Goal: Task Accomplishment & Management: Use online tool/utility

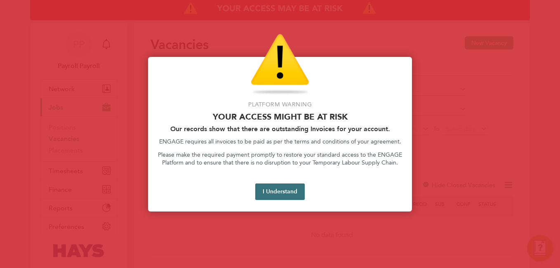
click at [270, 190] on button "I Understand" at bounding box center [279, 191] width 49 height 16
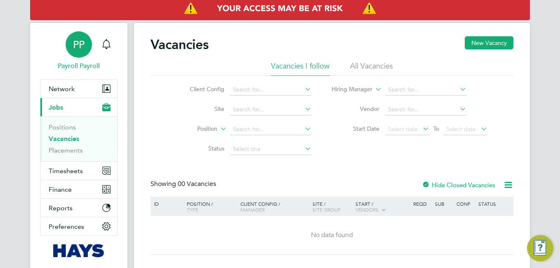
click at [75, 54] on div "PP" at bounding box center [79, 44] width 26 height 26
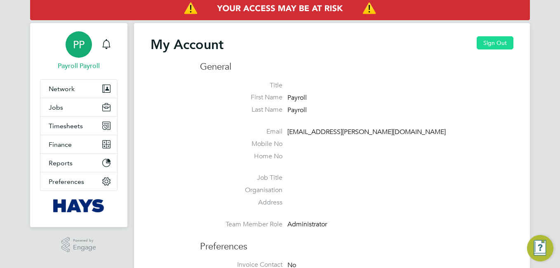
click at [485, 43] on button "Sign Out" at bounding box center [495, 42] width 37 height 13
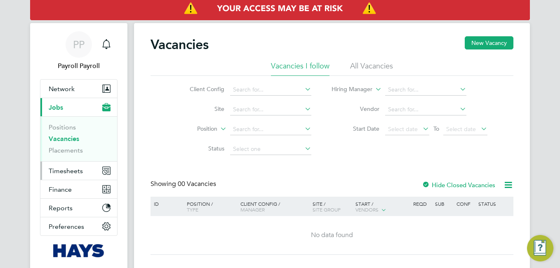
click at [73, 168] on span "Timesheets" at bounding box center [66, 171] width 34 height 8
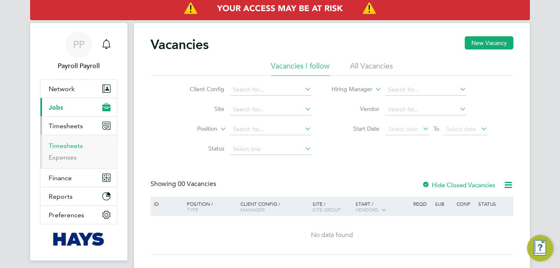
click at [65, 144] on link "Timesheets" at bounding box center [66, 146] width 34 height 8
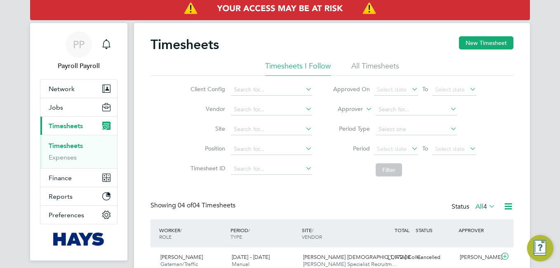
click at [487, 208] on icon at bounding box center [487, 206] width 0 height 12
click at [487, 193] on div "Timesheets New Timesheet Timesheets I Follow All Timesheets Client Config Vendo…" at bounding box center [331, 214] width 363 height 356
click at [504, 206] on icon at bounding box center [508, 206] width 10 height 10
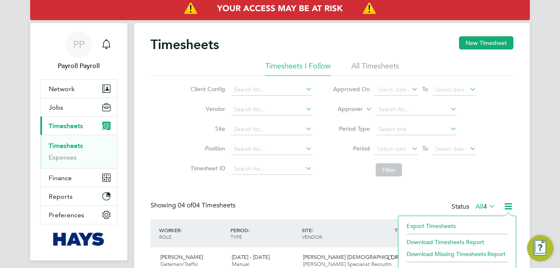
click at [449, 223] on li "Export Timesheets" at bounding box center [456, 226] width 109 height 12
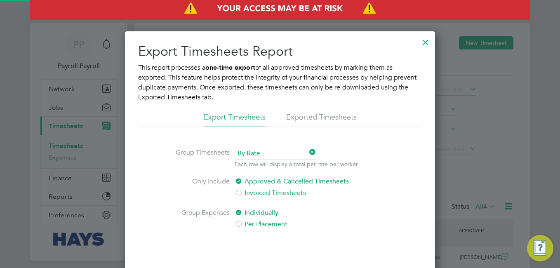
scroll to position [295, 310]
click at [253, 153] on span "By Rate" at bounding box center [275, 154] width 81 height 12
click at [243, 177] on li "By Date" at bounding box center [275, 176] width 82 height 11
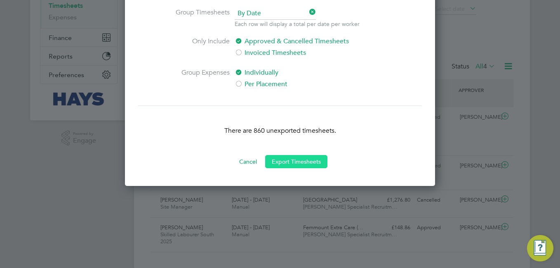
click at [307, 163] on button "Export Timesheets" at bounding box center [296, 161] width 62 height 13
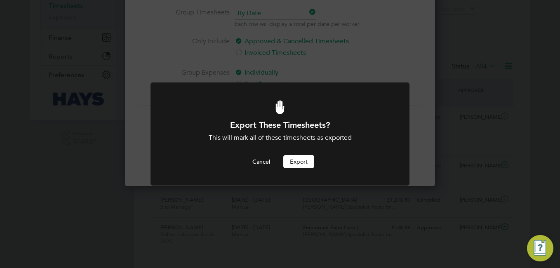
scroll to position [0, 0]
click at [303, 163] on button "Export" at bounding box center [298, 161] width 31 height 13
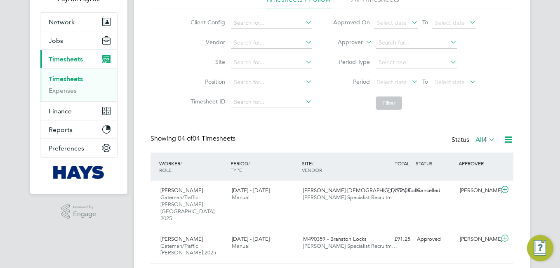
scroll to position [4, 4]
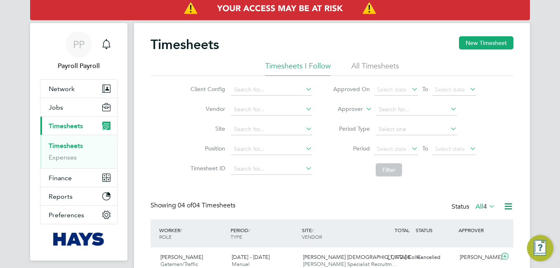
click at [337, 55] on div "Timesheets New Timesheet" at bounding box center [331, 48] width 363 height 25
click at [510, 203] on icon at bounding box center [508, 206] width 10 height 10
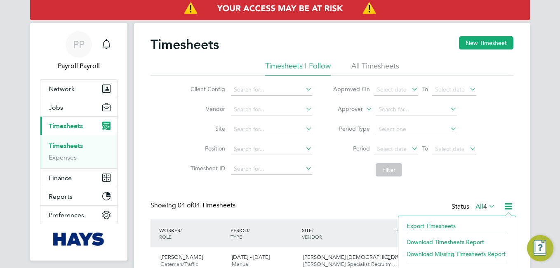
click at [439, 226] on li "Export Timesheets" at bounding box center [456, 226] width 109 height 12
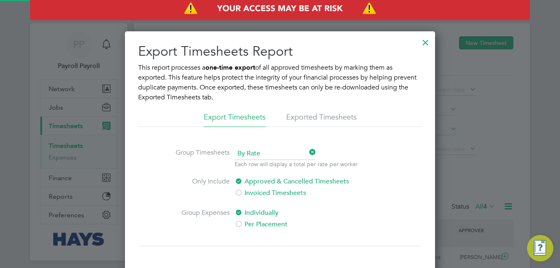
click at [328, 115] on li "Exported Timesheets" at bounding box center [321, 119] width 71 height 15
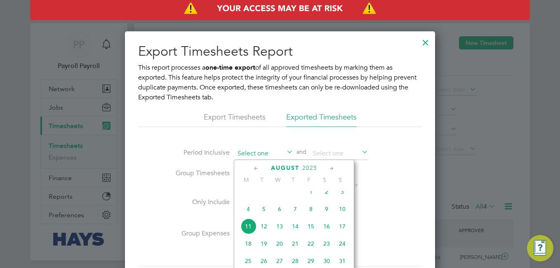
click at [265, 148] on input at bounding box center [264, 154] width 59 height 12
click at [295, 216] on span "7" at bounding box center [295, 209] width 16 height 16
type input "[DATE]"
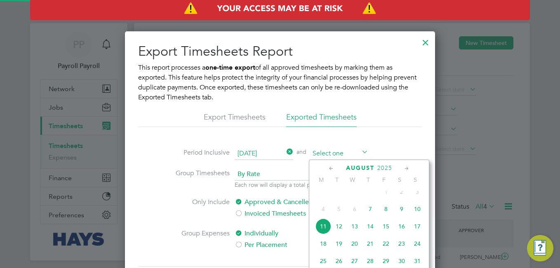
click at [323, 152] on input at bounding box center [339, 154] width 59 height 12
click at [325, 234] on span "11" at bounding box center [323, 227] width 16 height 16
type input "[DATE]"
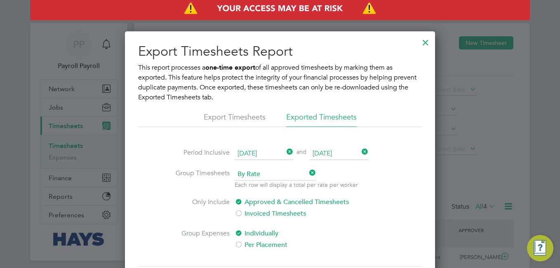
click at [261, 174] on span "By Rate" at bounding box center [275, 174] width 81 height 12
click at [244, 193] on li "By Date" at bounding box center [275, 196] width 82 height 11
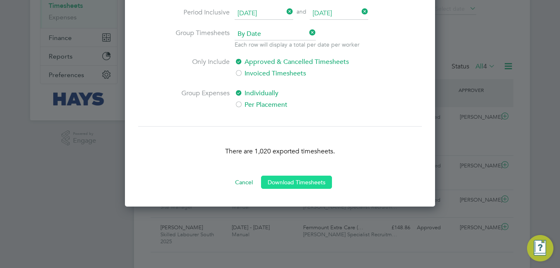
click at [293, 181] on button "Download Timesheets" at bounding box center [296, 182] width 71 height 13
